Goal: Book appointment/travel/reservation

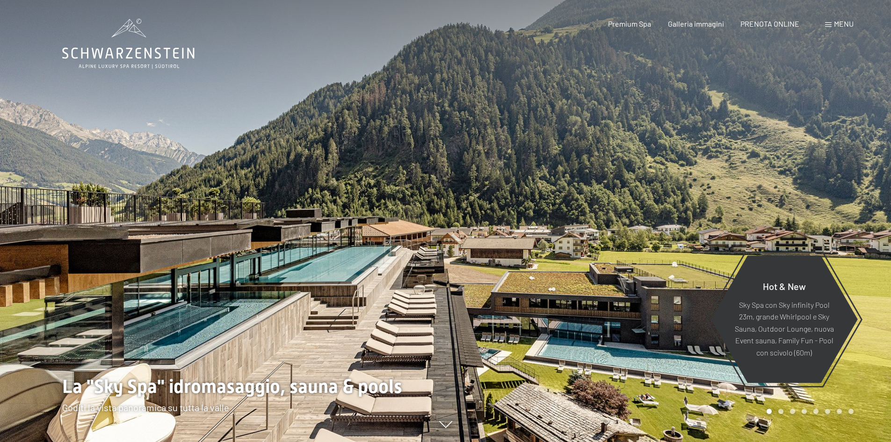
click at [830, 24] on span at bounding box center [828, 24] width 7 height 5
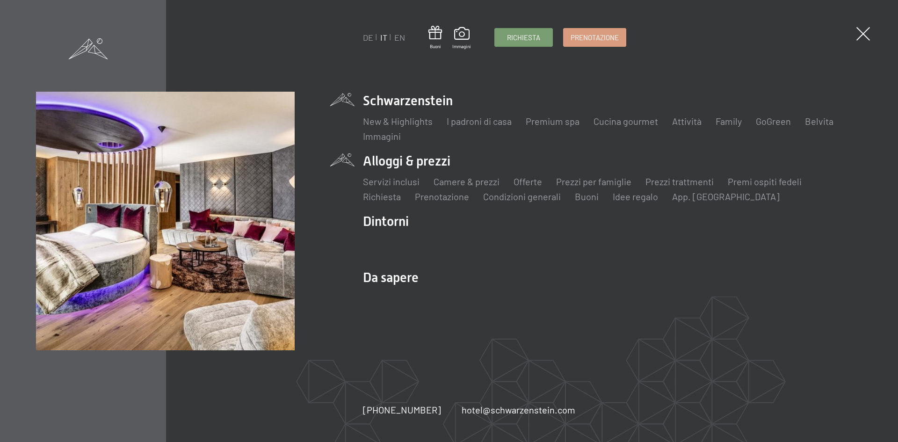
click at [439, 162] on li "Alloggi & prezzi Servizi inclusi Camere & prezzi Lista Offerte Lista Prezzi per…" at bounding box center [612, 177] width 499 height 51
click at [533, 178] on link "Offerte" at bounding box center [527, 181] width 29 height 11
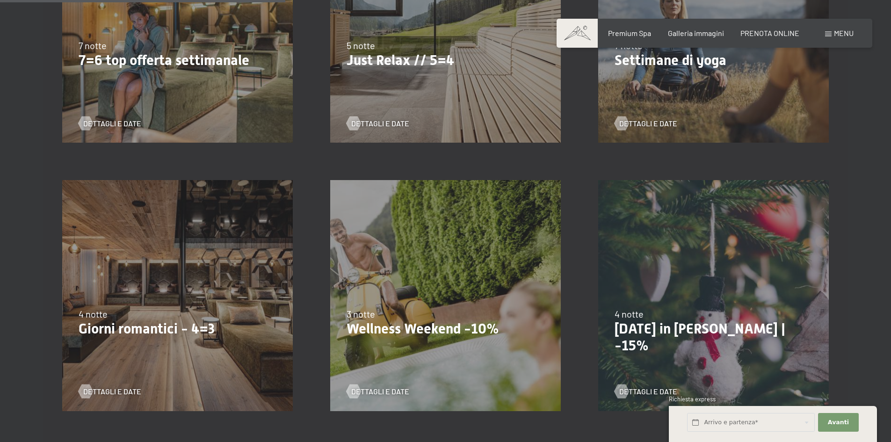
scroll to position [701, 0]
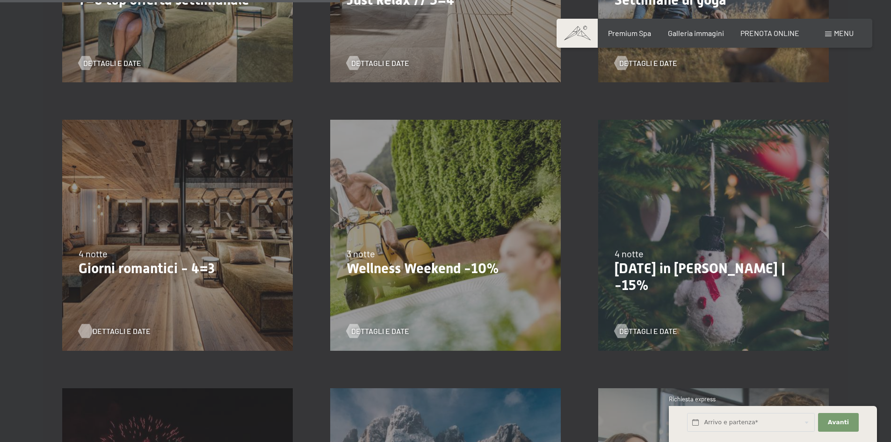
click at [121, 331] on span "Dettagli e Date" at bounding box center [122, 331] width 58 height 10
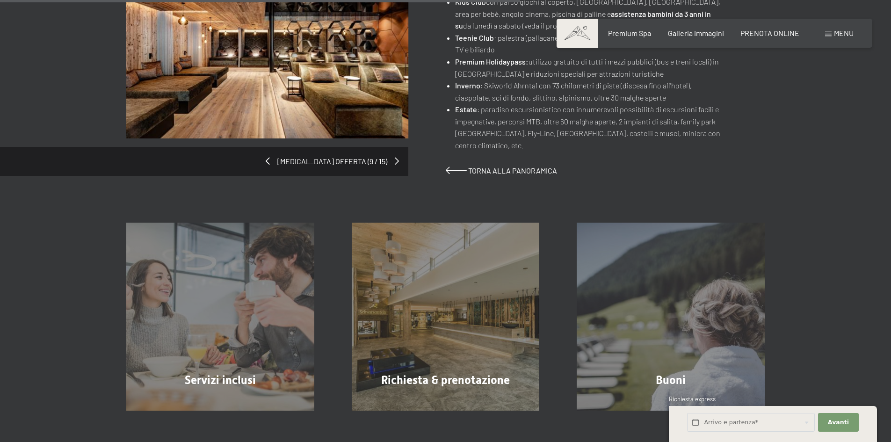
scroll to position [701, 0]
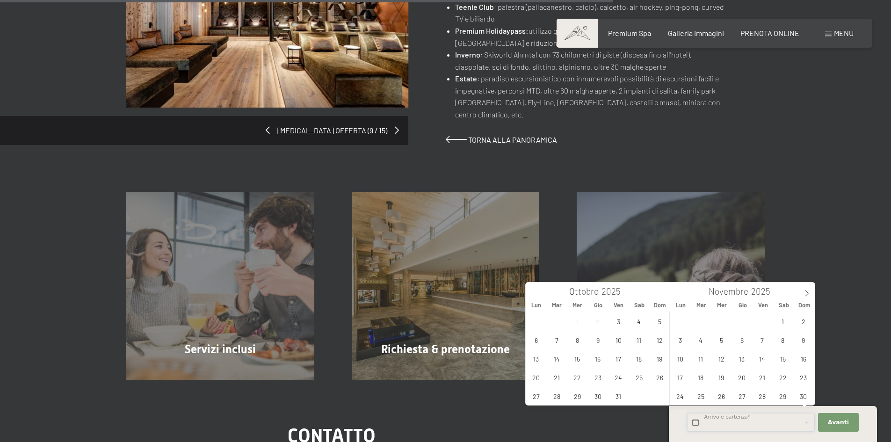
click at [748, 418] on input "text" at bounding box center [751, 422] width 128 height 19
click at [764, 391] on span "28" at bounding box center [762, 396] width 18 height 18
type input "Ven. 28/11/2025"
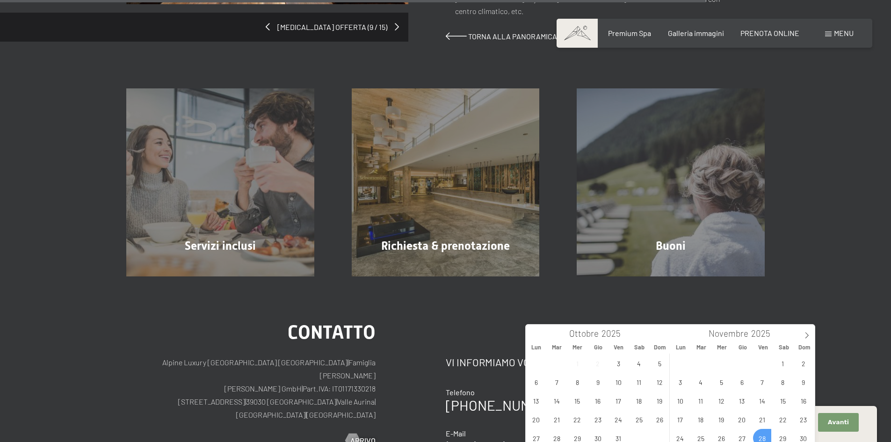
scroll to position [842, 0]
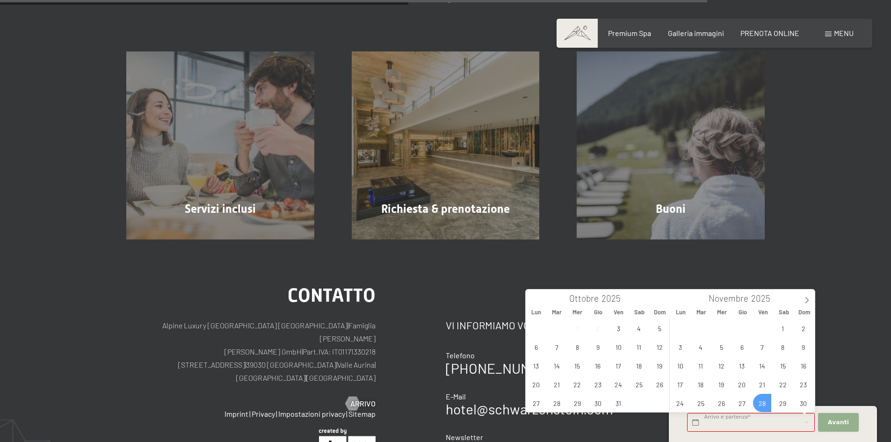
click at [834, 418] on span "Avanti" at bounding box center [838, 422] width 21 height 8
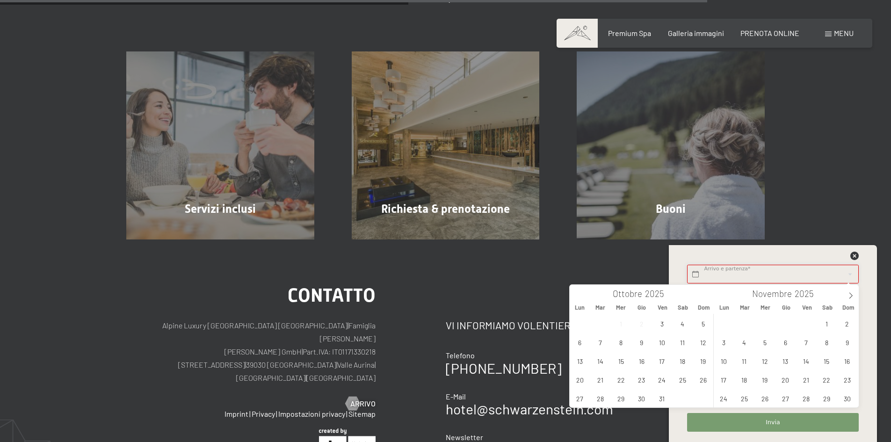
click at [704, 277] on input "text" at bounding box center [772, 274] width 171 height 19
click at [805, 344] on span "7" at bounding box center [806, 342] width 18 height 18
type input "Ven. 07/11/2025"
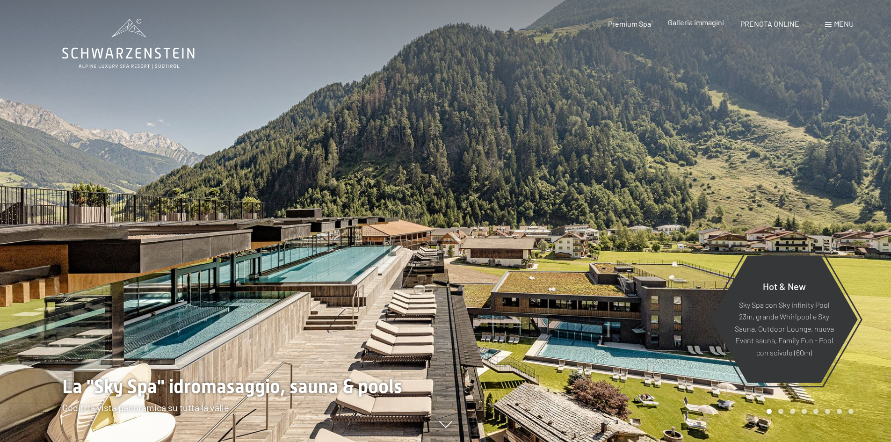
click at [702, 24] on span "Galleria immagini" at bounding box center [696, 22] width 56 height 9
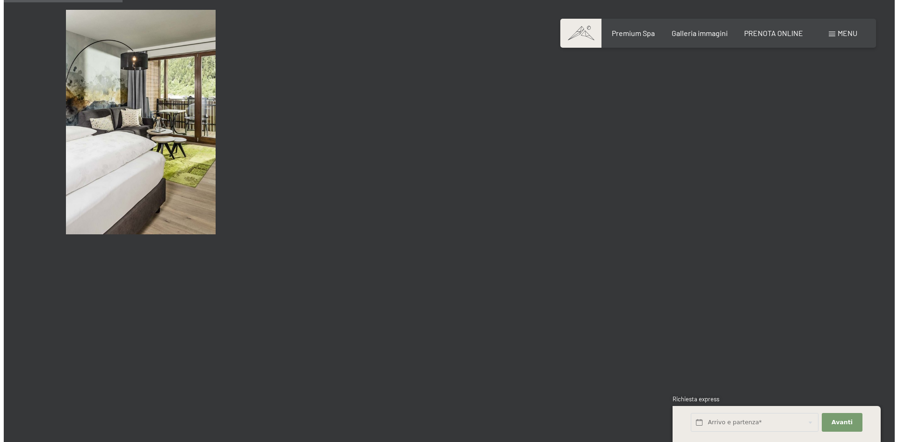
scroll to position [1637, 0]
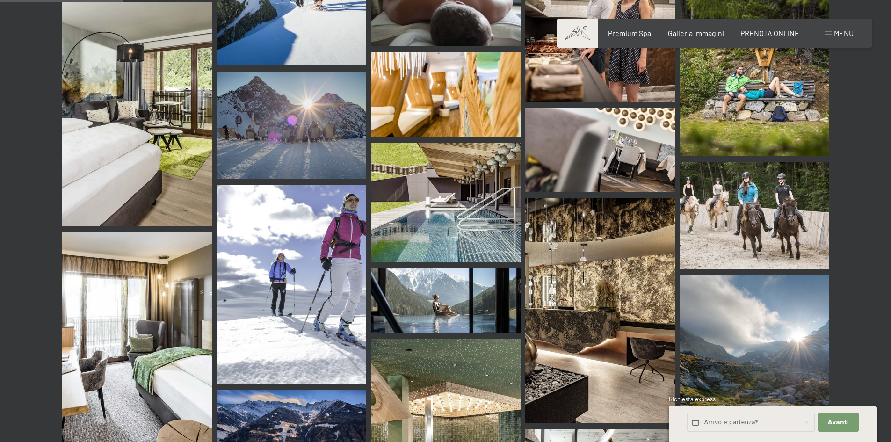
click at [831, 33] on div "Menu" at bounding box center [839, 33] width 29 height 10
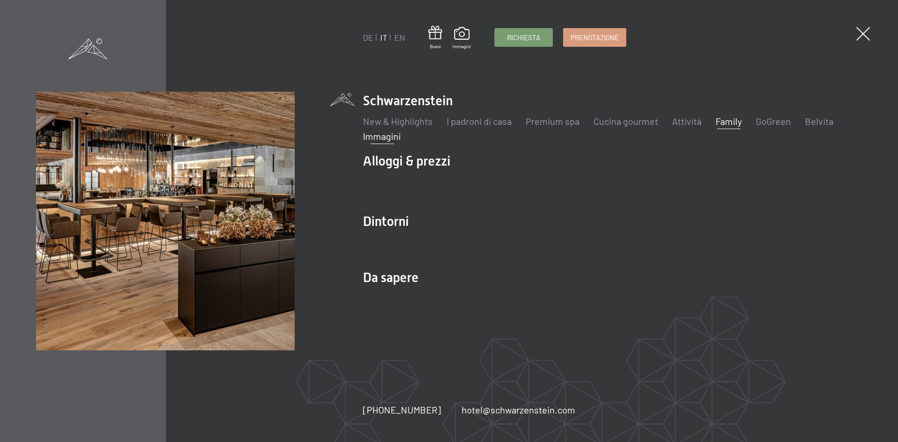
click at [732, 122] on link "Family" at bounding box center [728, 120] width 26 height 11
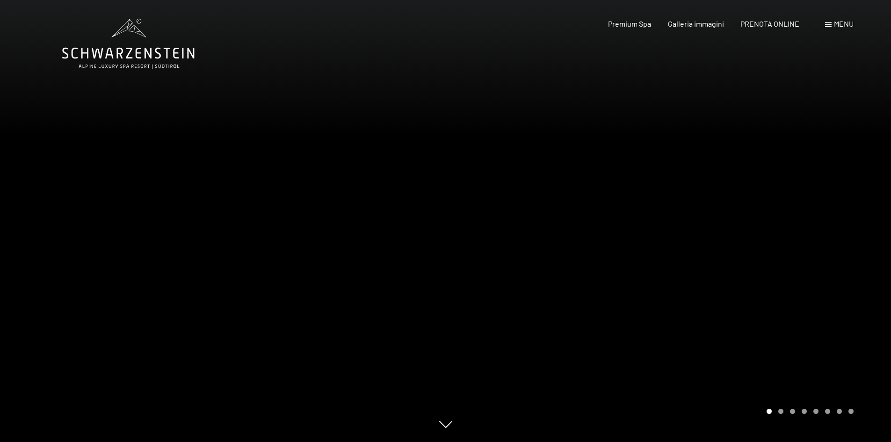
click at [819, 364] on div at bounding box center [669, 221] width 446 height 442
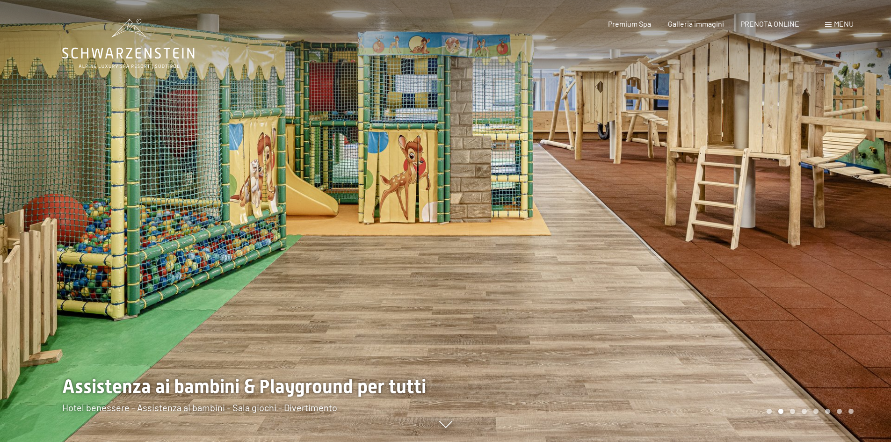
click at [805, 325] on div at bounding box center [669, 221] width 446 height 442
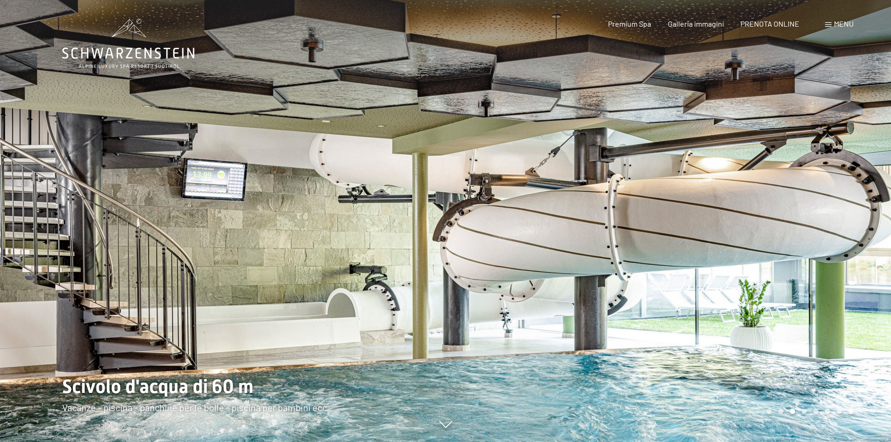
click at [804, 319] on div at bounding box center [669, 221] width 446 height 442
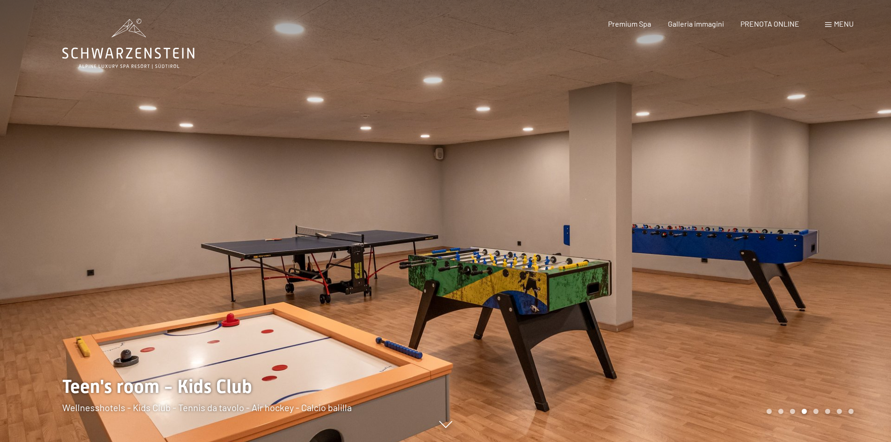
click at [804, 319] on div at bounding box center [669, 221] width 446 height 442
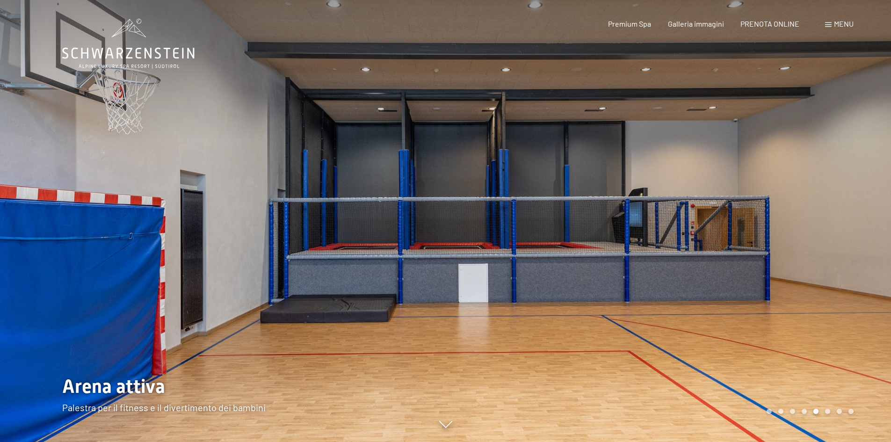
click at [804, 319] on div at bounding box center [669, 221] width 446 height 442
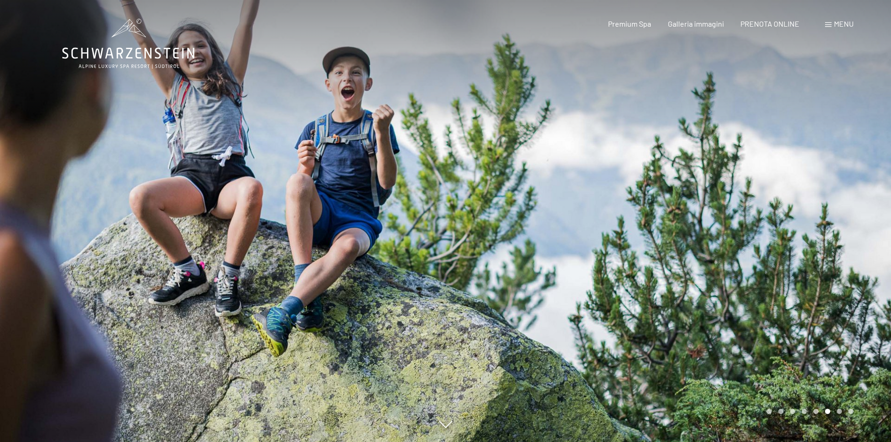
click at [804, 319] on div at bounding box center [669, 221] width 446 height 442
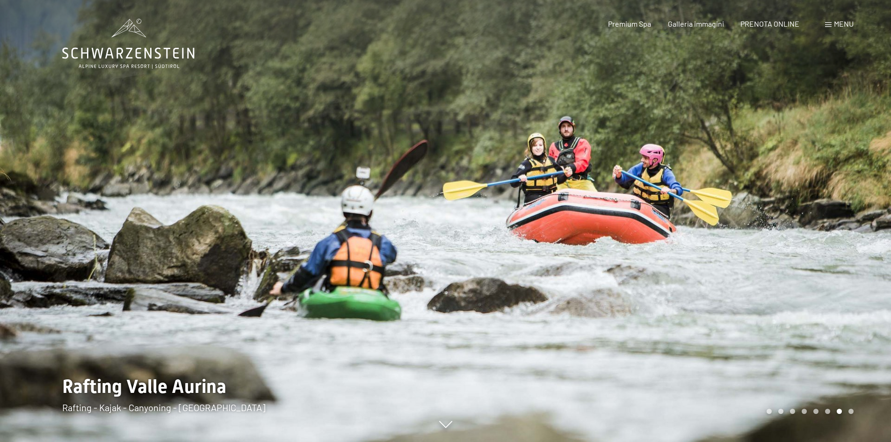
click at [804, 319] on div at bounding box center [669, 221] width 446 height 442
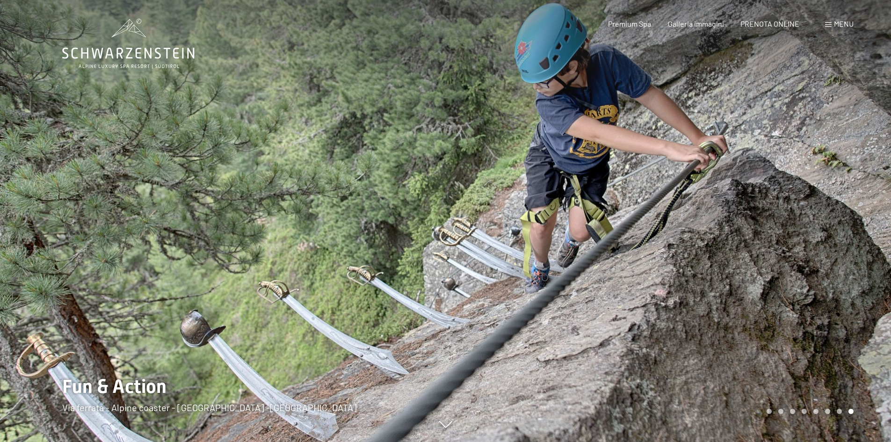
click at [831, 25] on span at bounding box center [828, 24] width 7 height 5
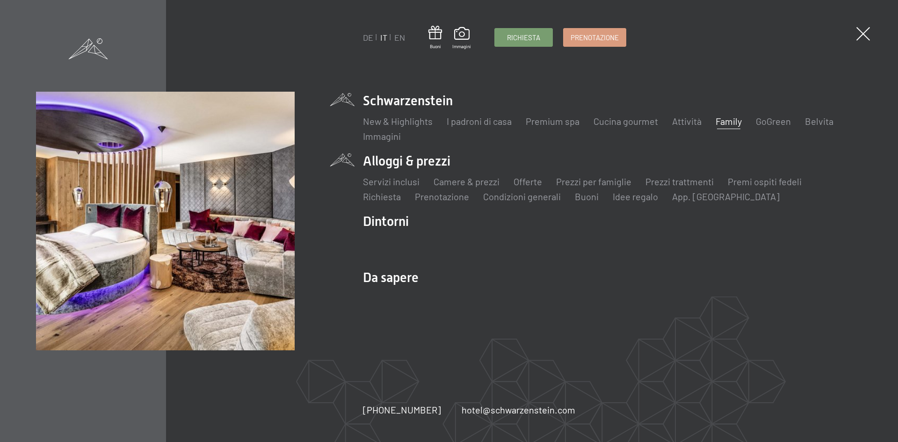
click at [394, 159] on li "Alloggi & prezzi Servizi inclusi Camere & prezzi Lista Offerte Lista Prezzi per…" at bounding box center [612, 177] width 499 height 51
click at [588, 180] on link "Prezzi per famiglie" at bounding box center [593, 181] width 75 height 11
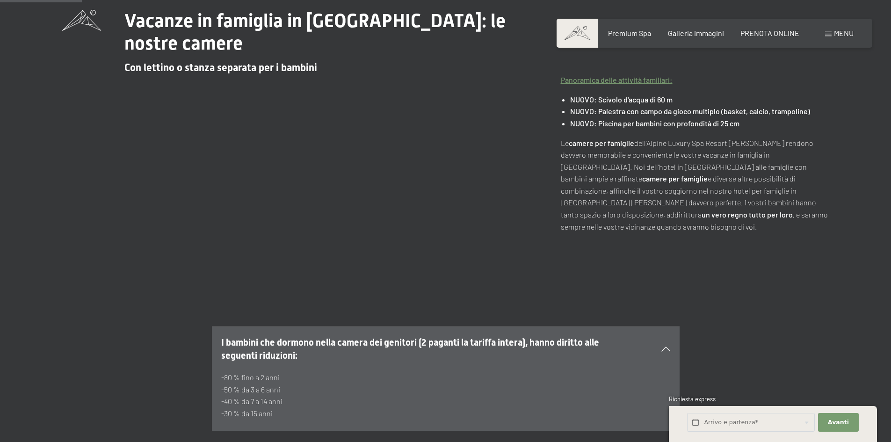
scroll to position [374, 0]
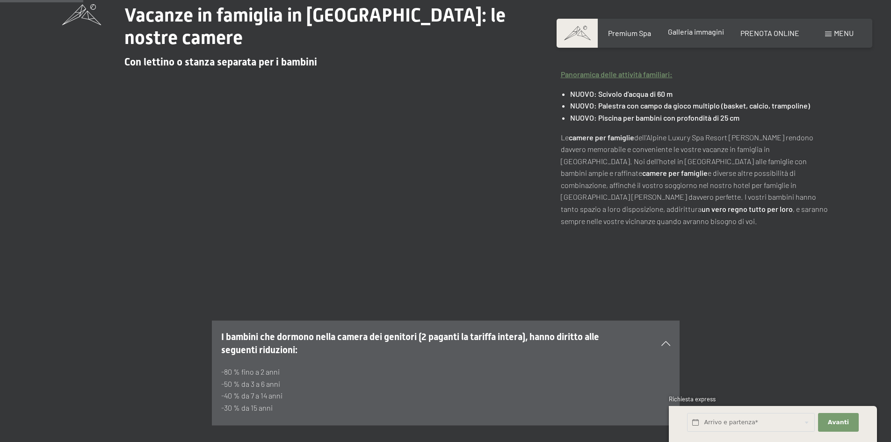
click at [691, 33] on span "Galleria immagini" at bounding box center [696, 31] width 56 height 9
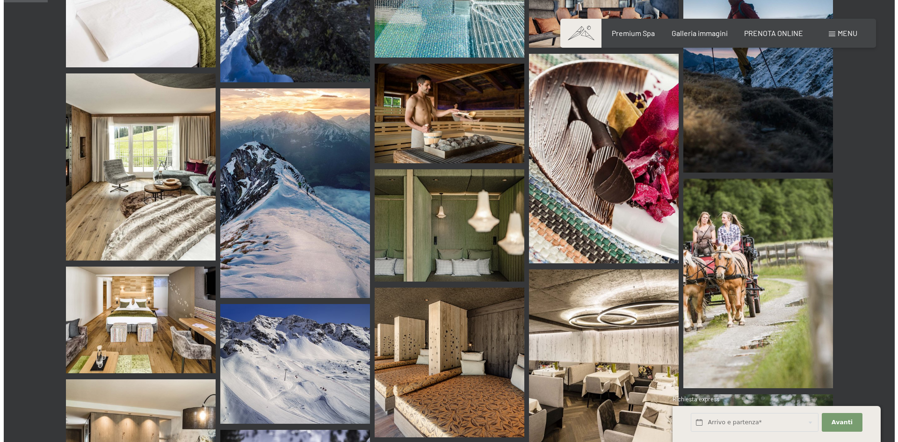
scroll to position [561, 0]
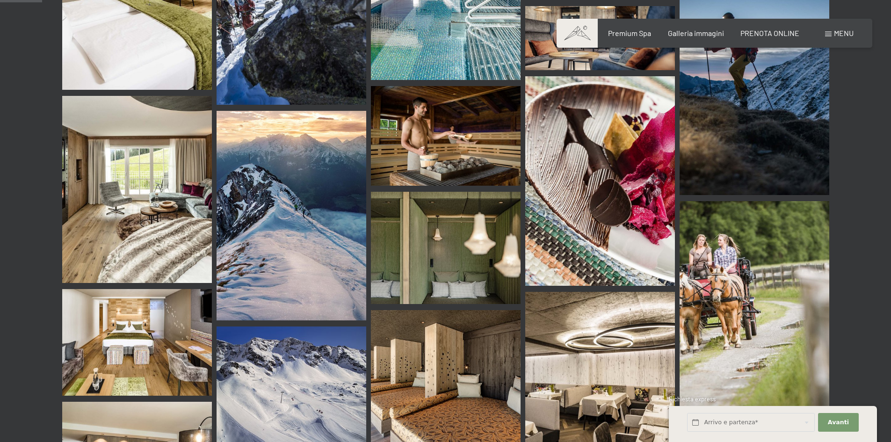
click at [829, 28] on div "Prenotazione Richiesta Premium Spa Galleria immagini PRENOTA ONLINE Menu DE IT …" at bounding box center [714, 33] width 278 height 10
click at [829, 29] on div "Menu" at bounding box center [839, 33] width 29 height 10
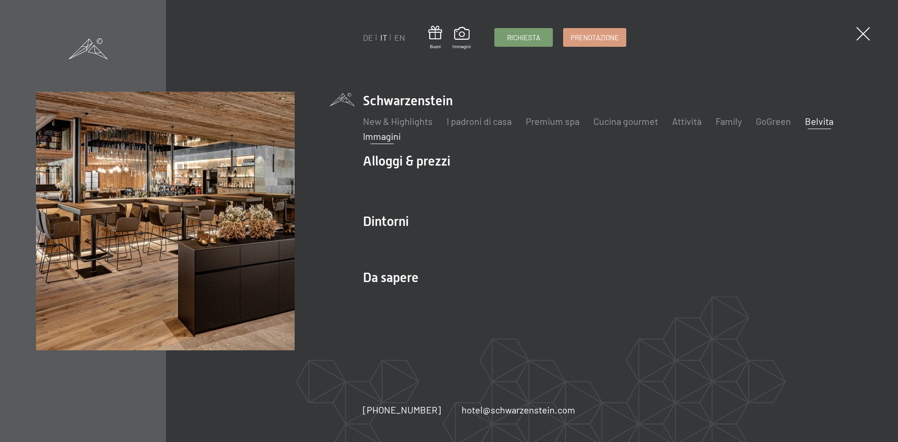
click at [815, 121] on link "Belvita" at bounding box center [819, 120] width 29 height 11
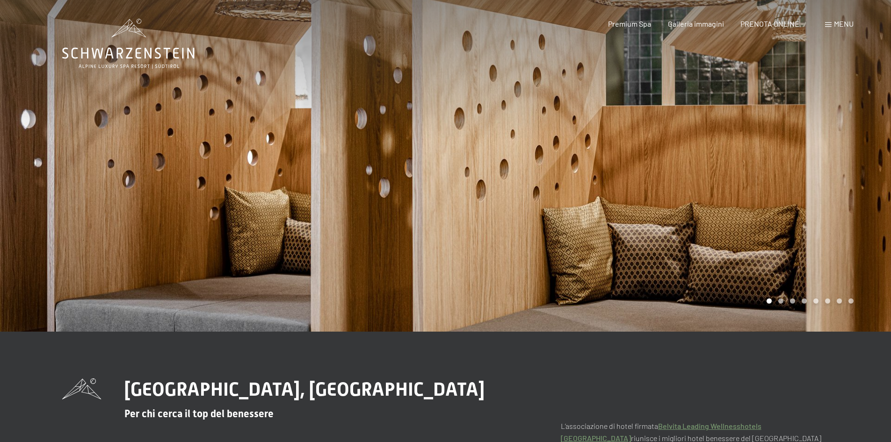
click at [815, 121] on div at bounding box center [669, 166] width 446 height 332
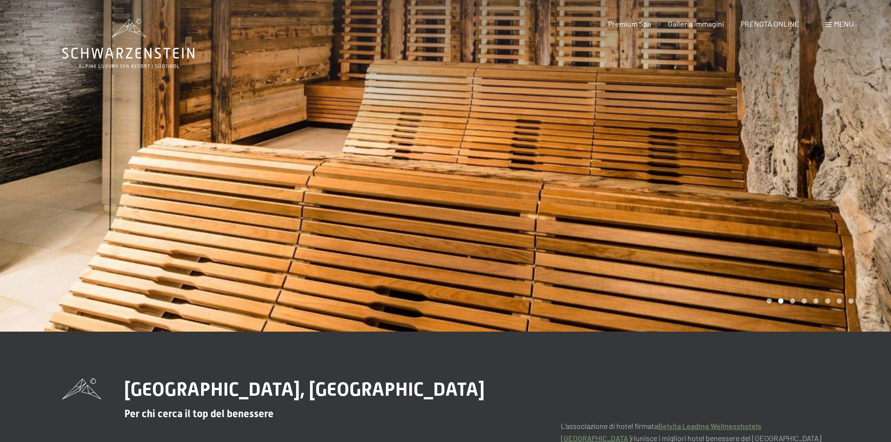
click at [800, 131] on div at bounding box center [669, 166] width 446 height 332
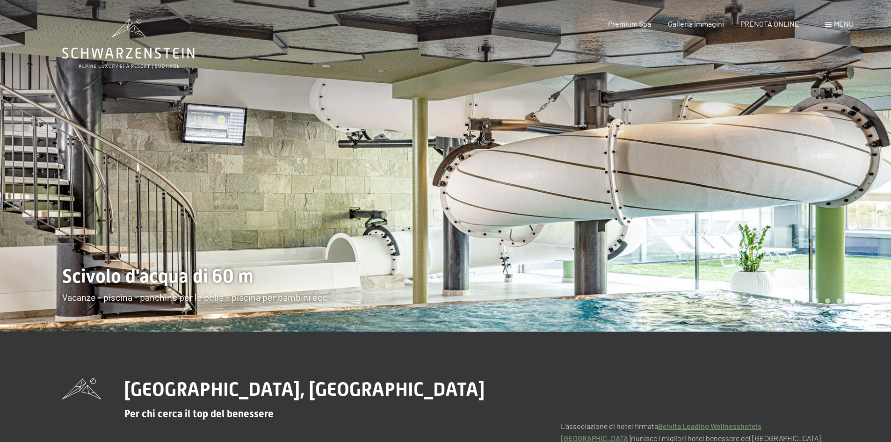
click at [800, 131] on div at bounding box center [669, 166] width 446 height 332
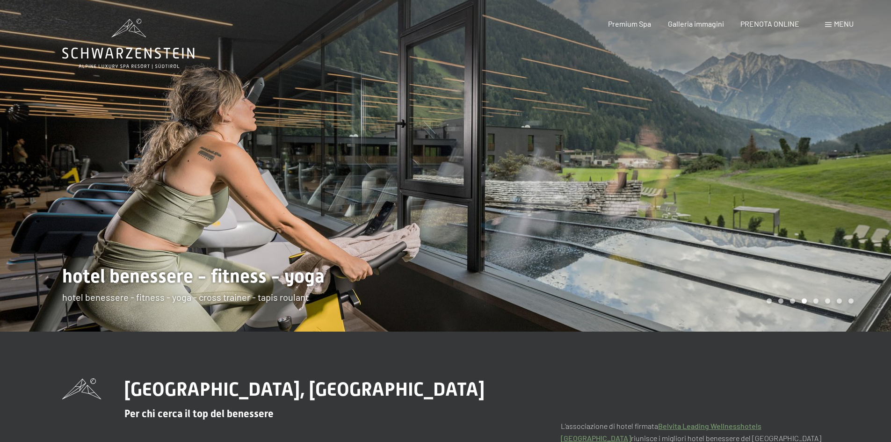
click at [800, 131] on div at bounding box center [669, 166] width 446 height 332
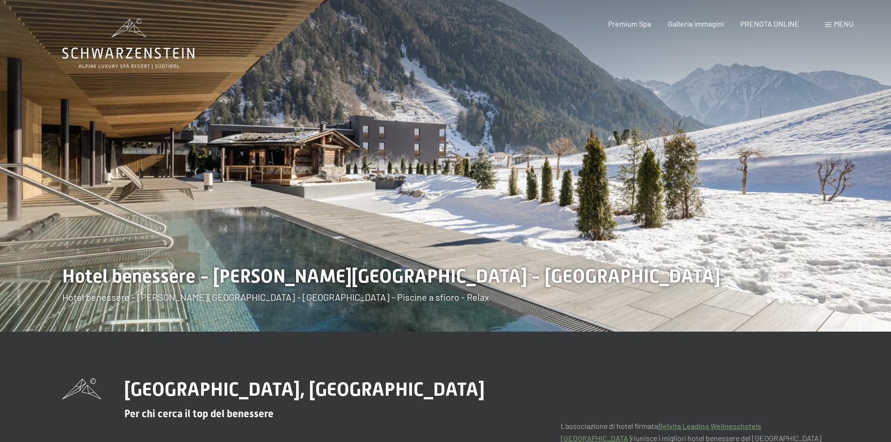
click at [838, 24] on span "Menu" at bounding box center [844, 23] width 20 height 9
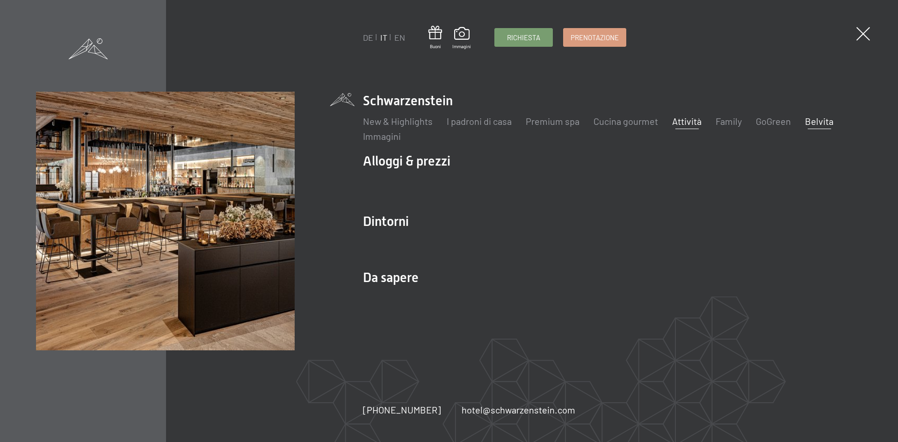
click at [690, 120] on link "Attività" at bounding box center [686, 120] width 29 height 11
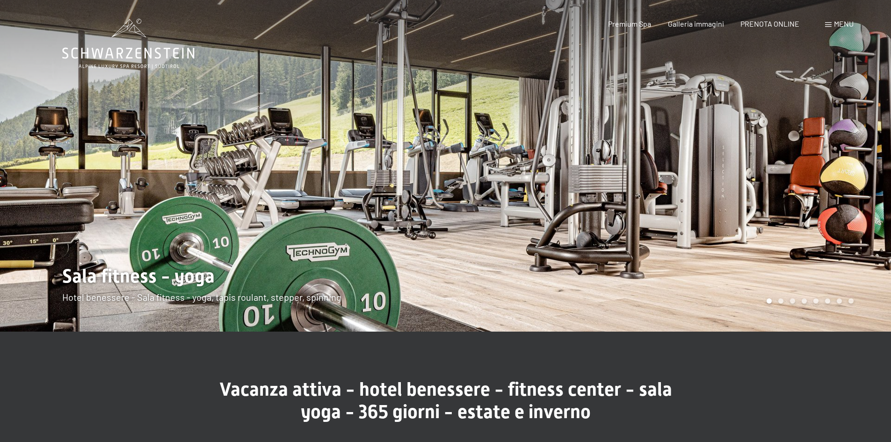
click at [713, 221] on div at bounding box center [669, 166] width 446 height 332
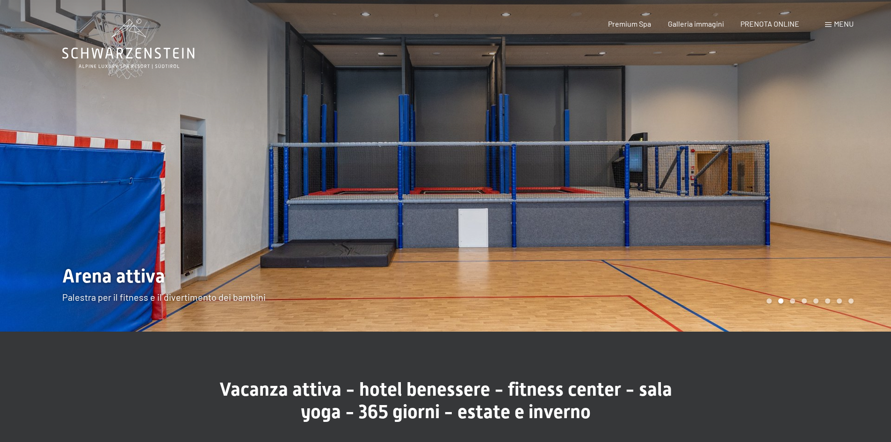
click at [713, 221] on div at bounding box center [669, 166] width 446 height 332
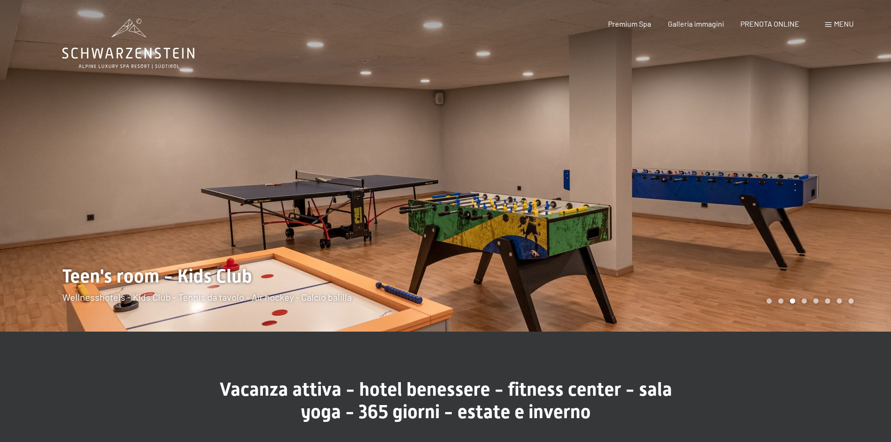
click at [713, 221] on div at bounding box center [669, 166] width 446 height 332
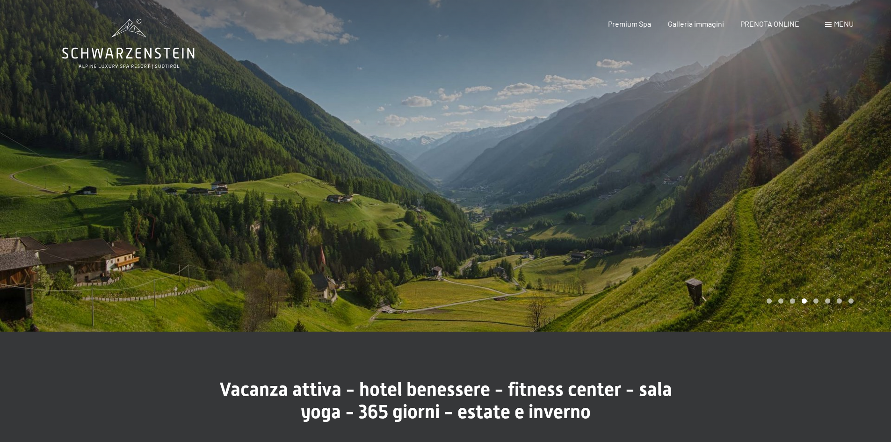
click at [827, 29] on div "Prenotazione Richiesta Premium Spa Galleria immagini PRENOTA ONLINE Menu DE IT …" at bounding box center [714, 24] width 278 height 10
click at [827, 26] on span at bounding box center [828, 24] width 7 height 5
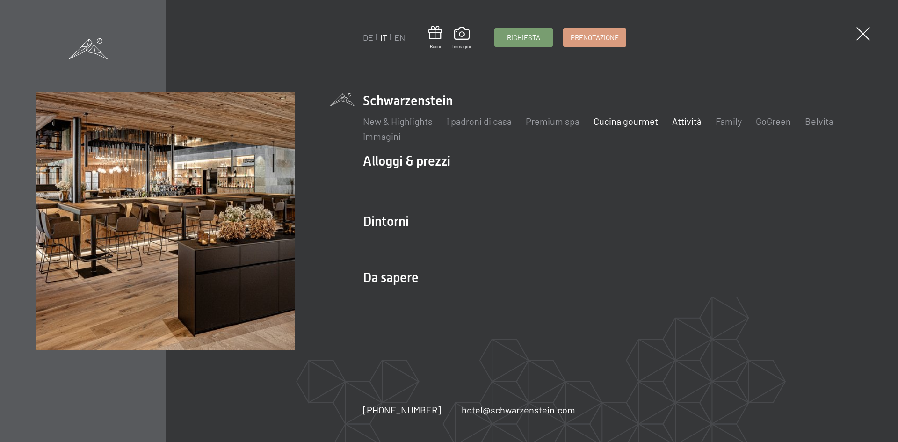
click at [619, 119] on link "Cucina gourmet" at bounding box center [625, 120] width 65 height 11
